Goal: Information Seeking & Learning: Learn about a topic

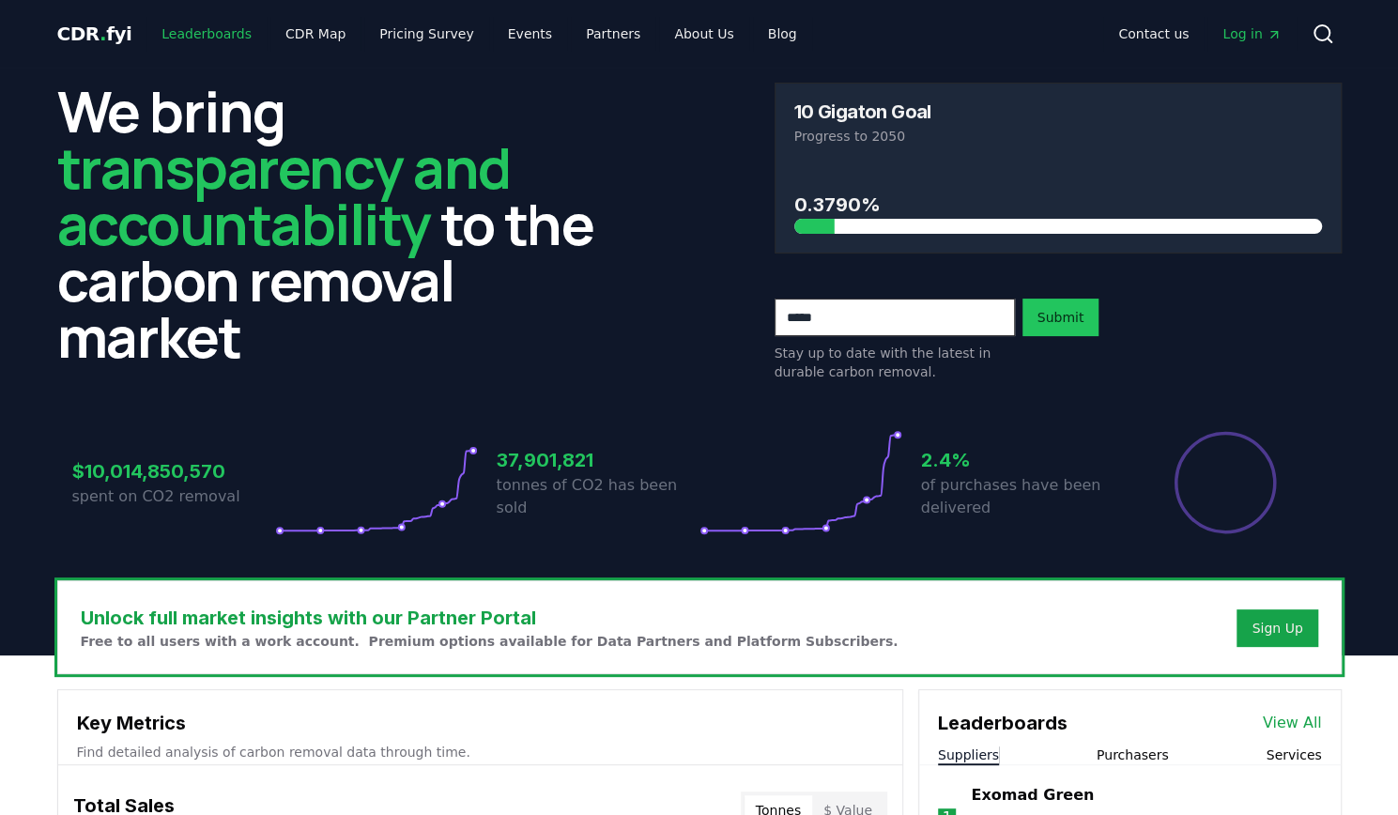
click at [216, 31] on link "Leaderboards" at bounding box center [206, 34] width 120 height 34
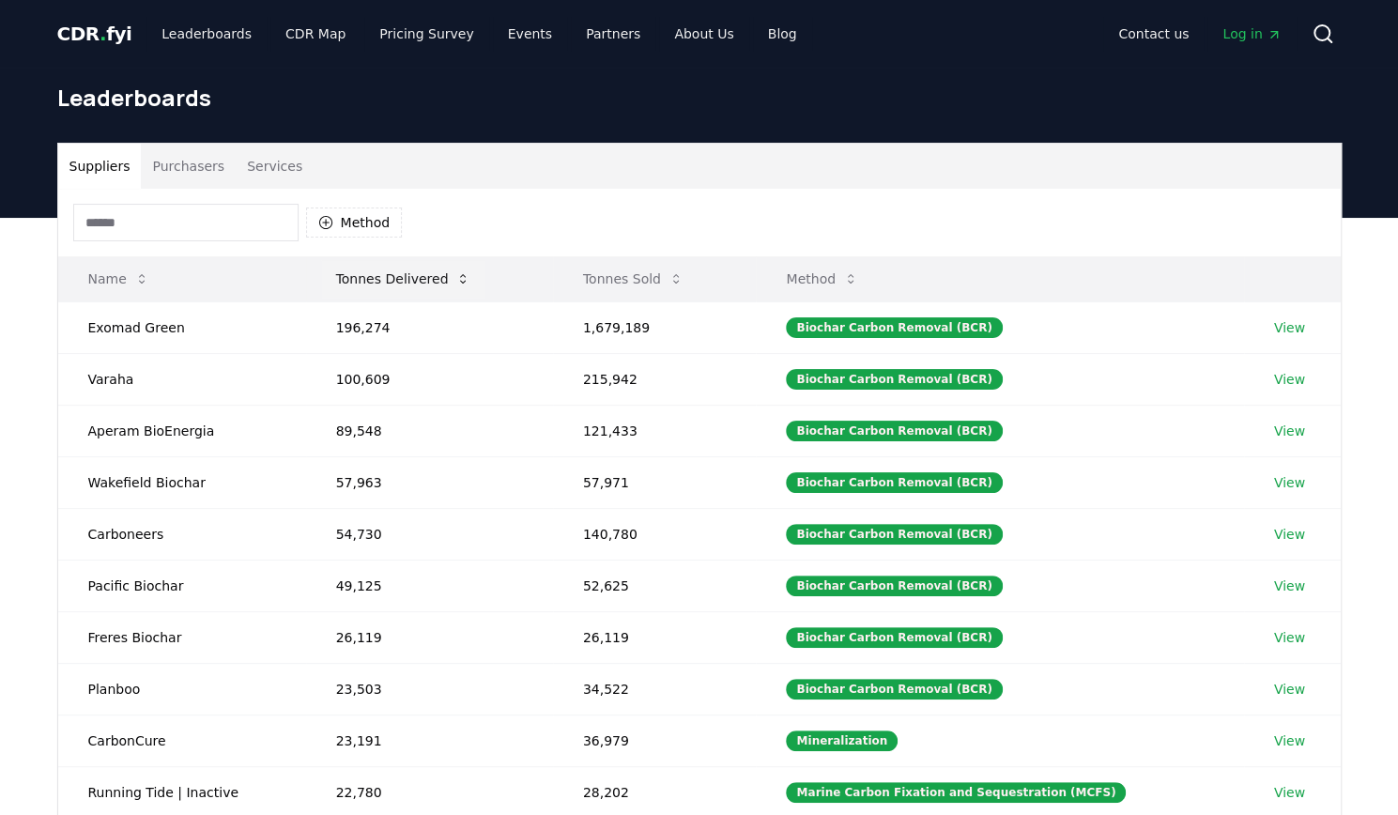
click at [455, 279] on icon at bounding box center [462, 278] width 15 height 15
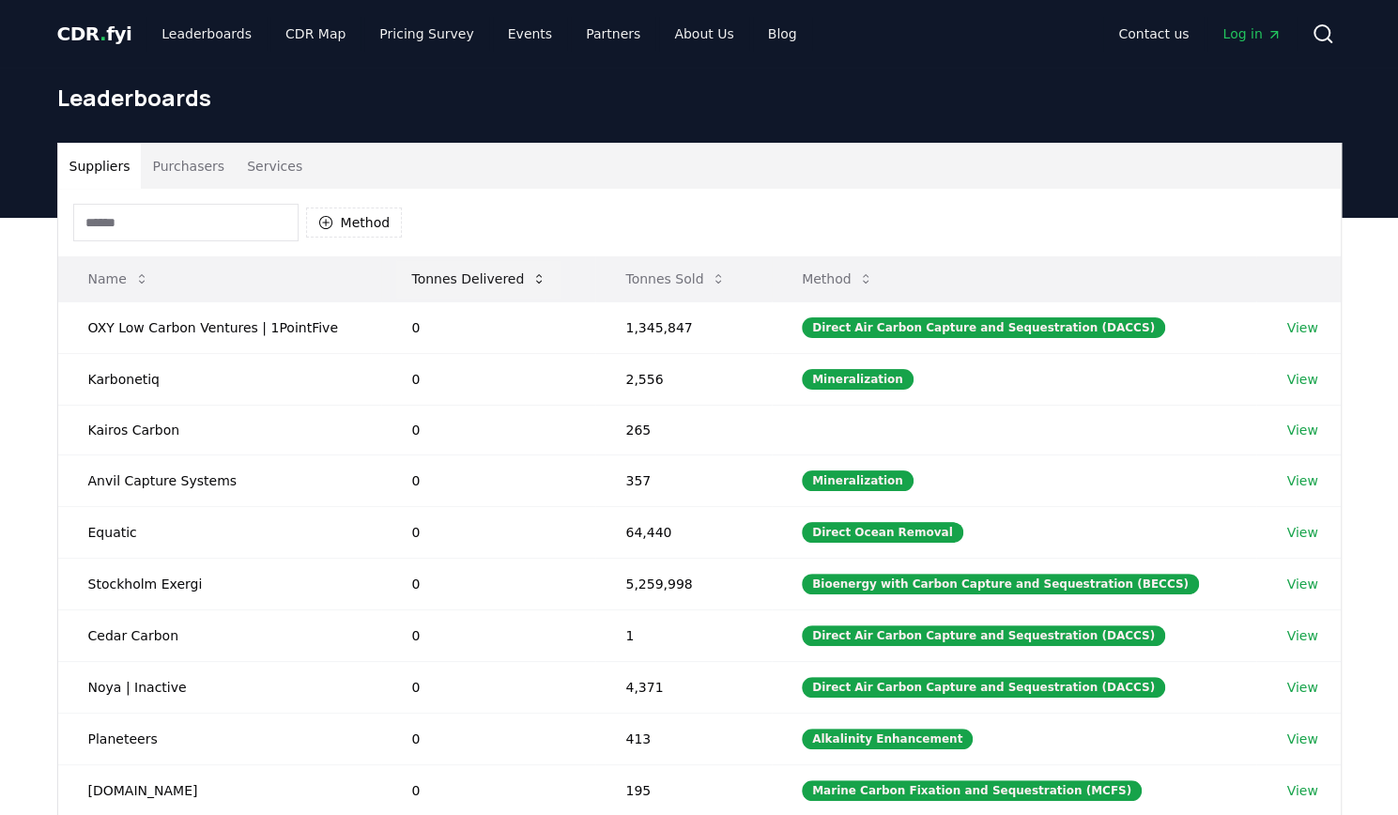
click at [531, 277] on icon at bounding box center [538, 278] width 15 height 15
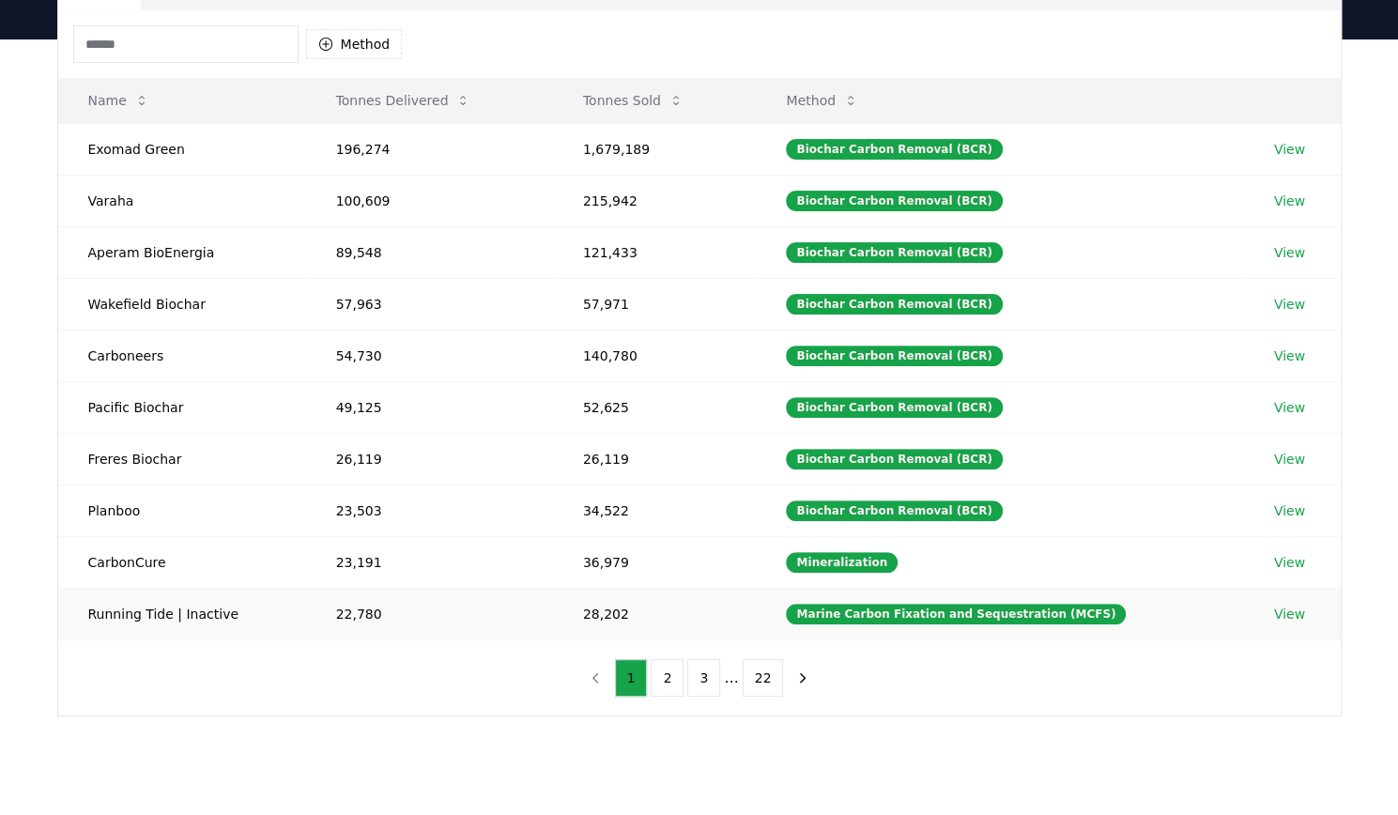
scroll to position [146, 0]
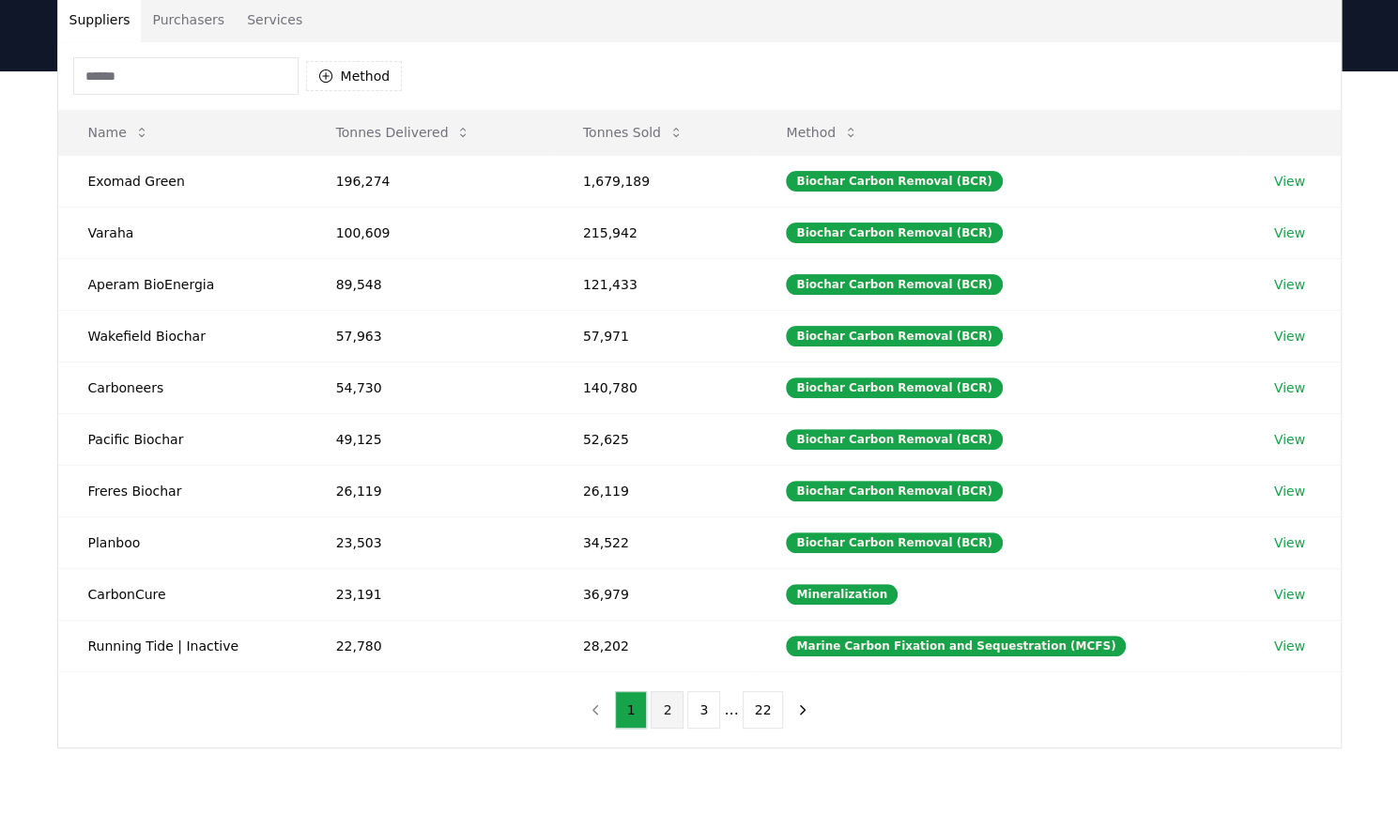
click at [670, 699] on button "2" at bounding box center [667, 710] width 33 height 38
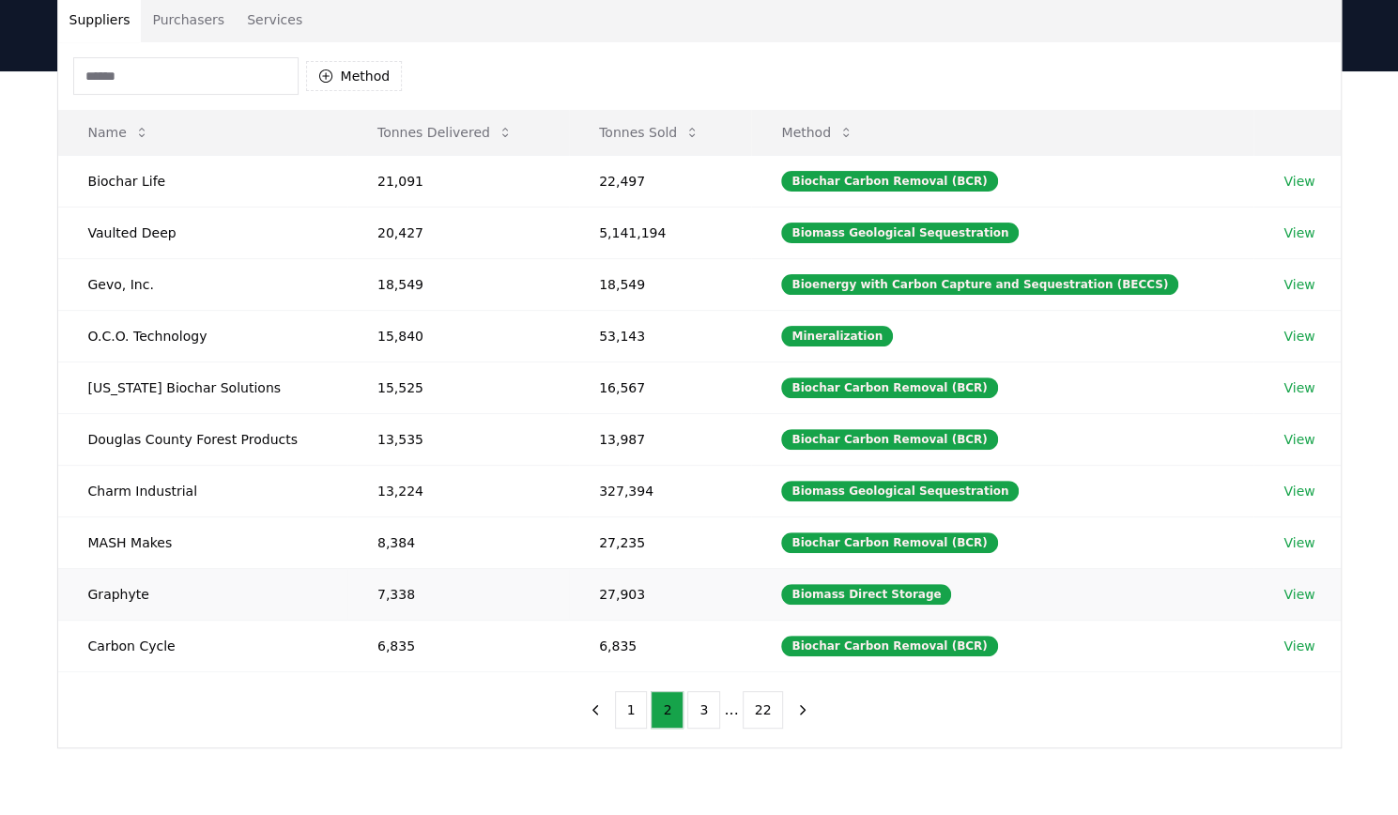
click at [417, 579] on td "7,338" at bounding box center [458, 594] width 222 height 52
click at [635, 710] on button "1" at bounding box center [631, 710] width 33 height 38
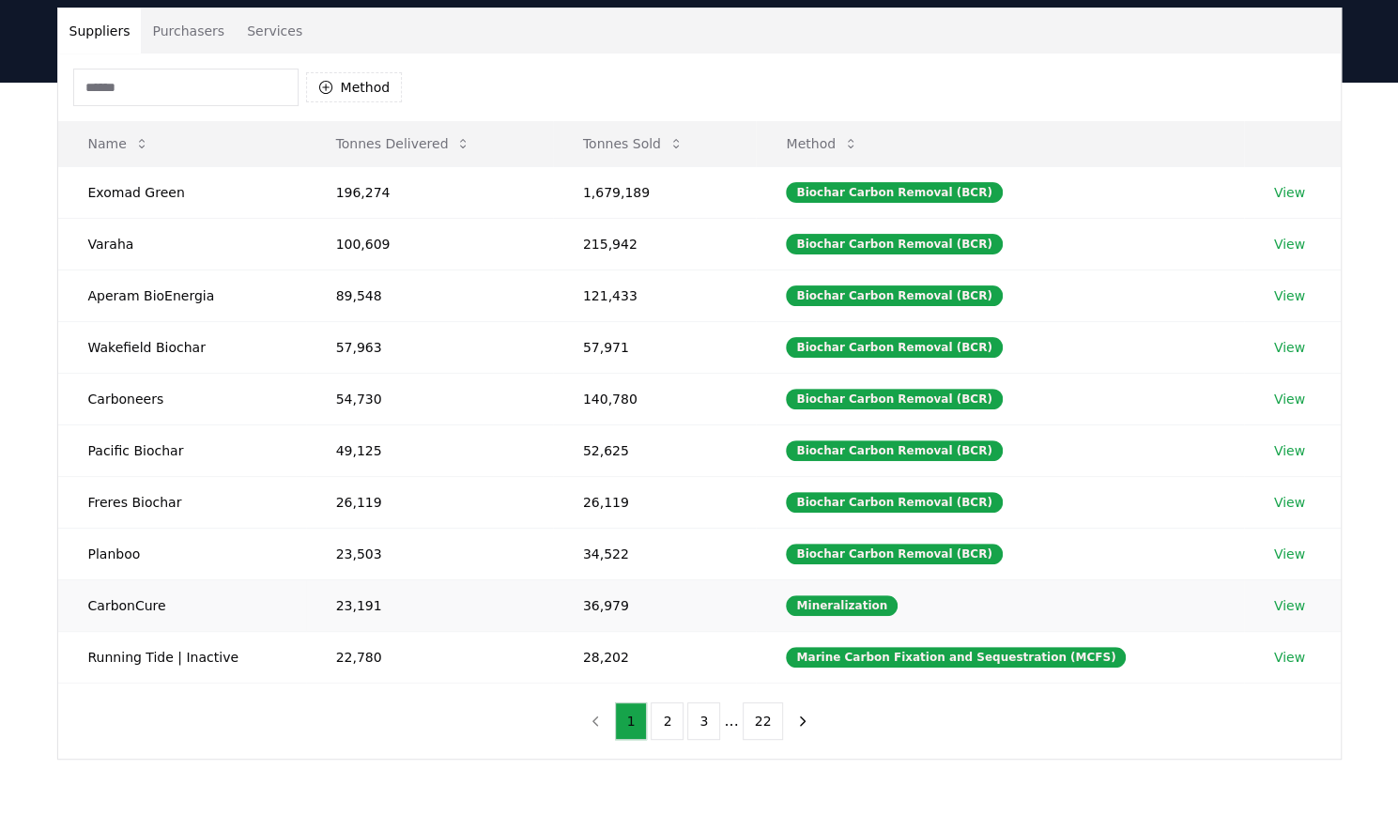
scroll to position [134, 0]
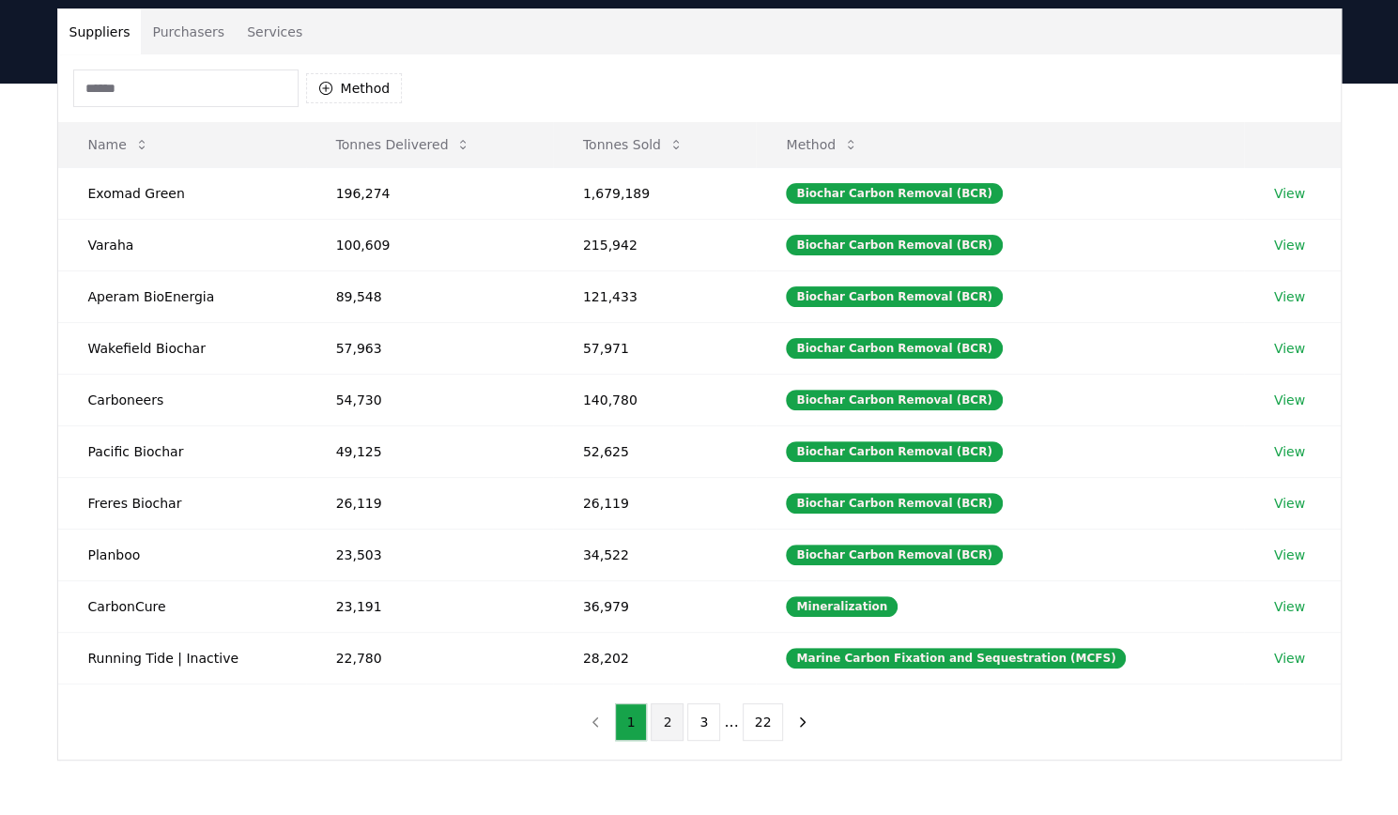
click at [658, 708] on button "2" at bounding box center [667, 722] width 33 height 38
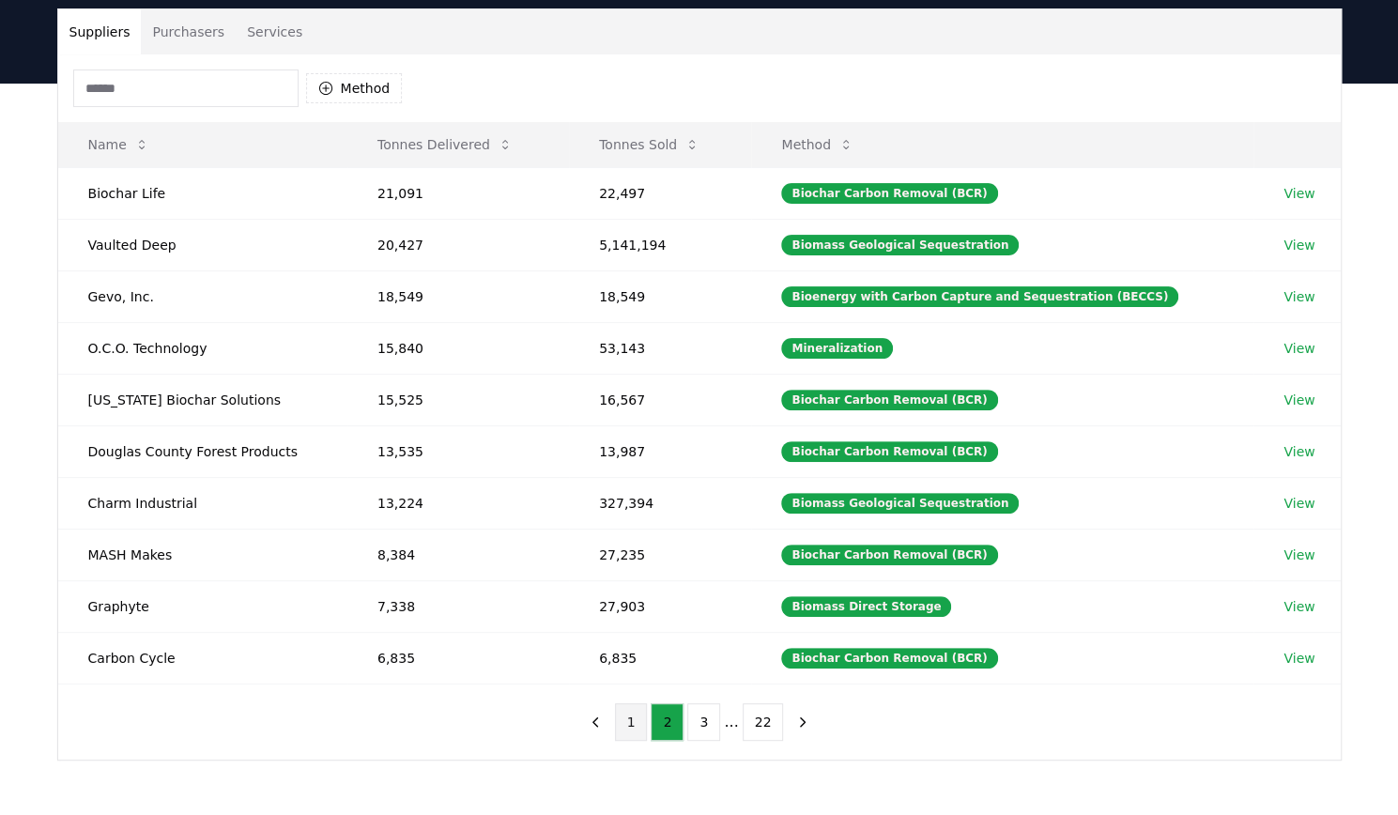
click at [640, 720] on button "1" at bounding box center [631, 722] width 33 height 38
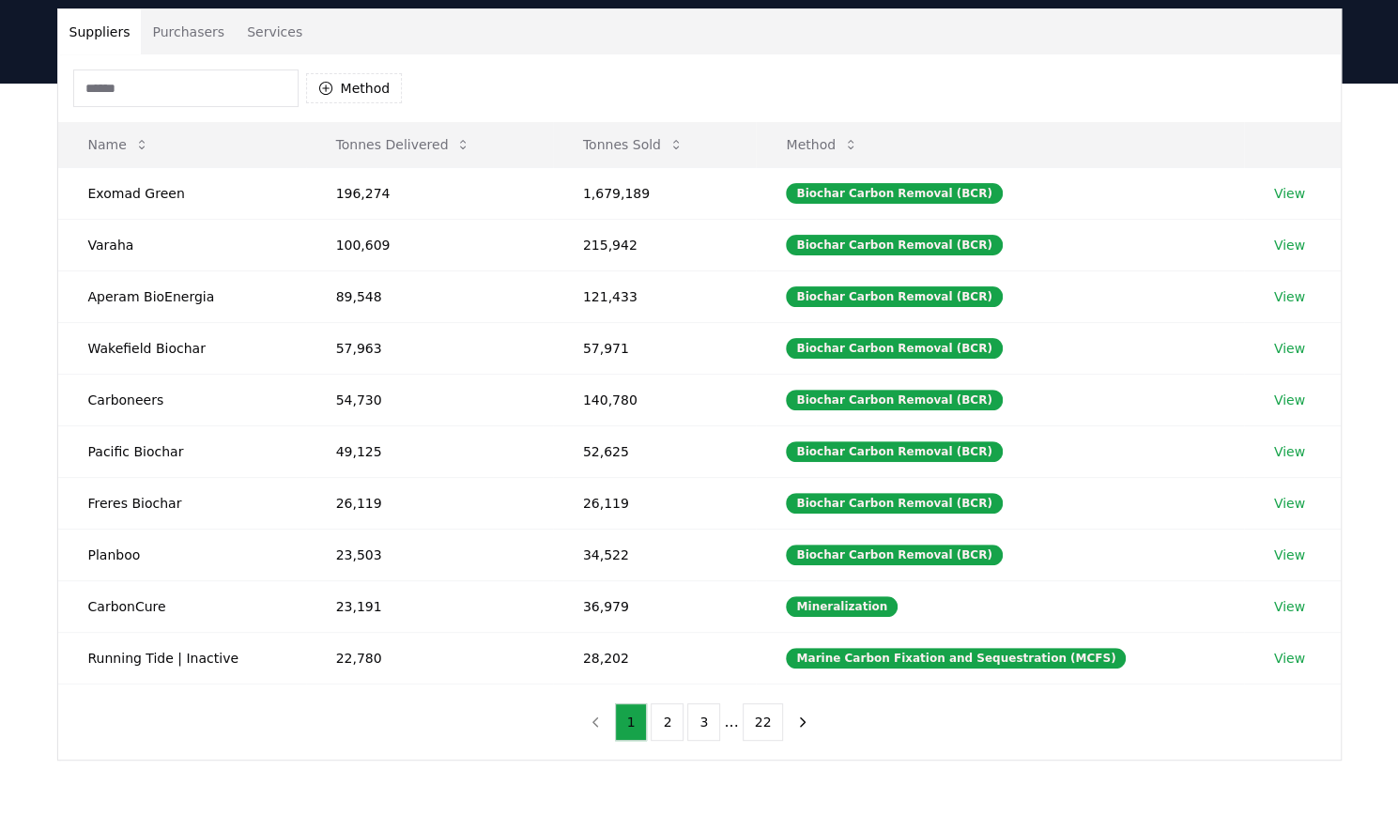
click at [178, 719] on div "Method Name Tonnes Delivered Tonnes Sold Method Exomad Green 196,274 1,679,189 …" at bounding box center [699, 406] width 1283 height 705
click at [678, 708] on button "2" at bounding box center [667, 722] width 33 height 38
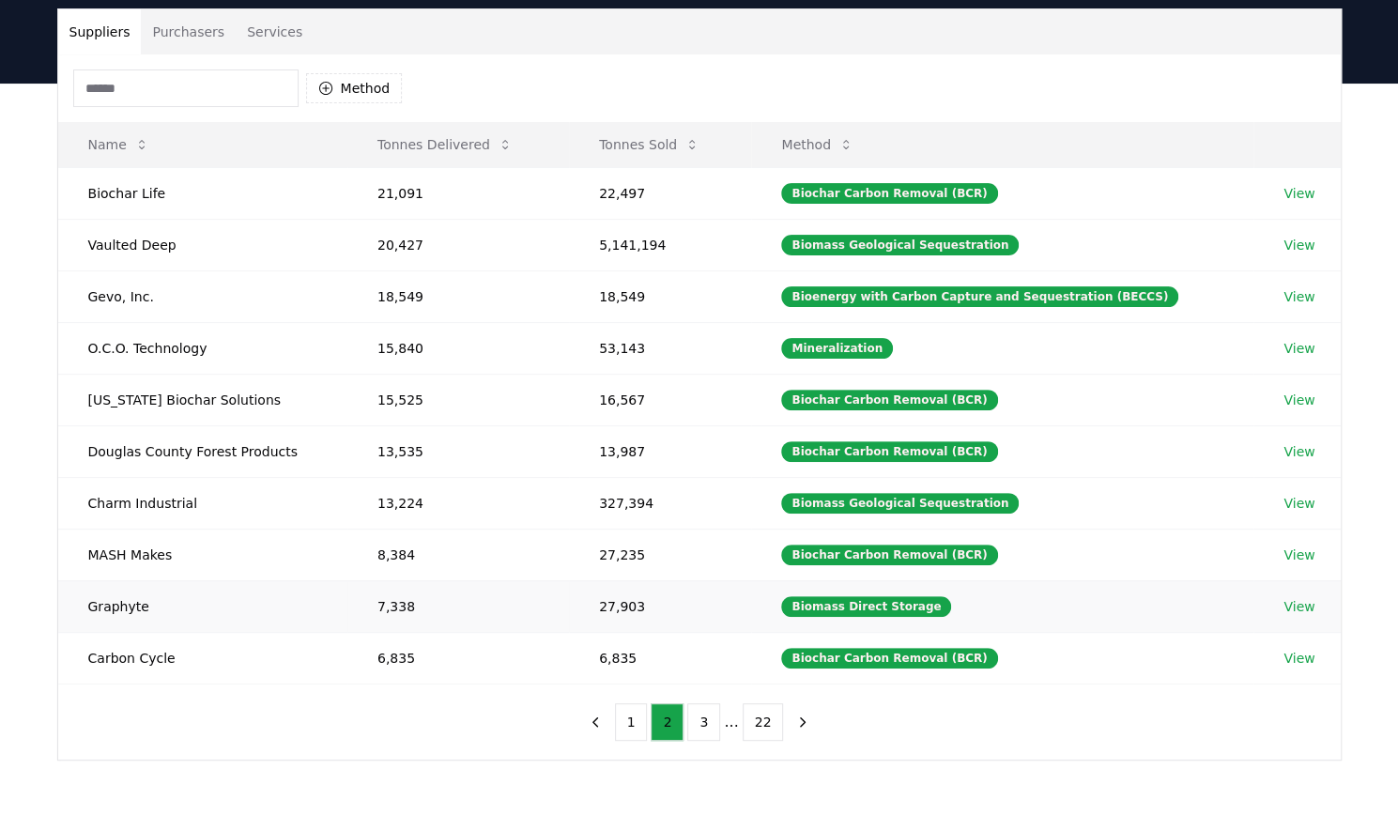
click at [1270, 587] on td "View" at bounding box center [1297, 606] width 86 height 52
click at [1293, 603] on link "View" at bounding box center [1299, 606] width 31 height 19
